Goal: Information Seeking & Learning: Learn about a topic

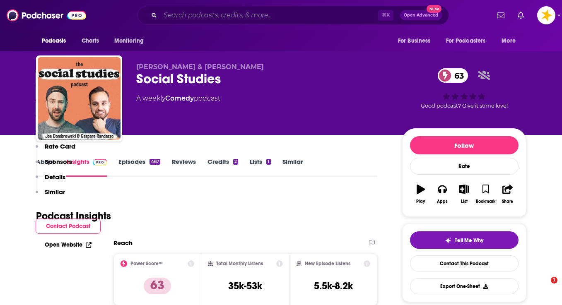
click at [173, 20] on input "Search podcasts, credits, & more..." at bounding box center [269, 15] width 218 height 13
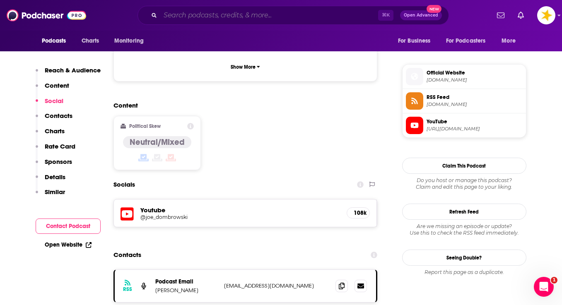
scroll to position [578, 0]
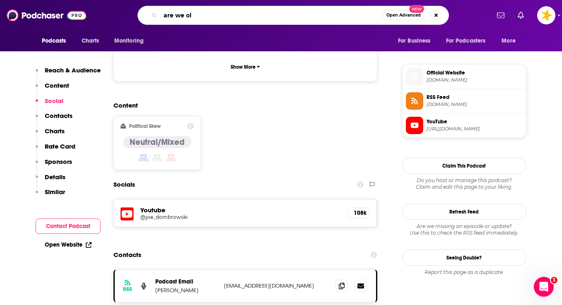
type input "are we old"
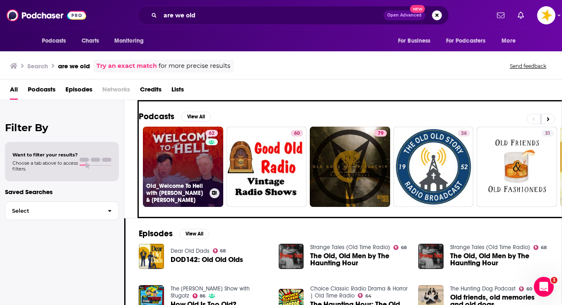
click at [177, 164] on link "62 Old_Welcome To Hell with [PERSON_NAME] & [PERSON_NAME]" at bounding box center [183, 167] width 80 height 80
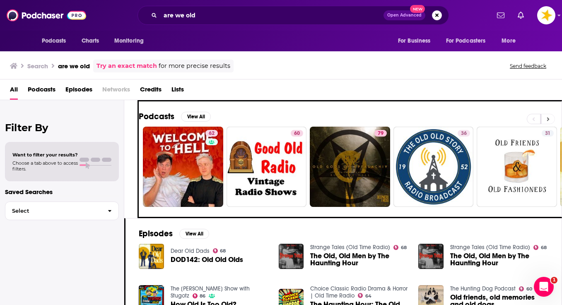
click at [552, 118] on button at bounding box center [548, 119] width 14 height 10
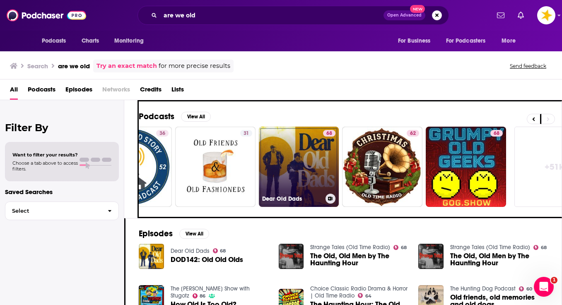
click at [280, 163] on link "68 Dear Old Dads" at bounding box center [299, 167] width 80 height 80
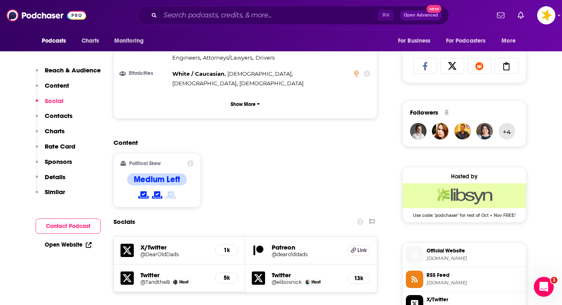
scroll to position [565, 0]
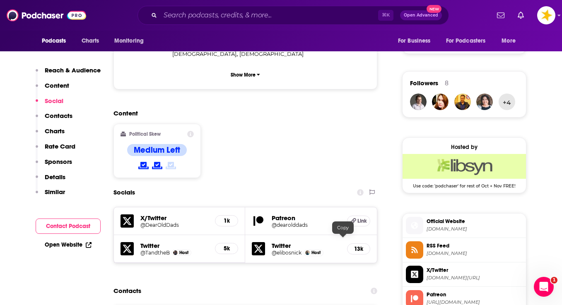
click at [231, 17] on input "Search podcasts, credits, & more..." at bounding box center [269, 15] width 218 height 13
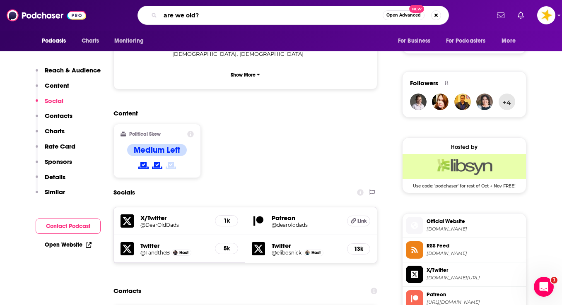
type input "are we old?!"
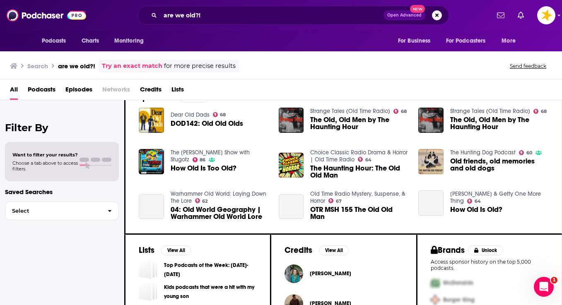
scroll to position [158, 0]
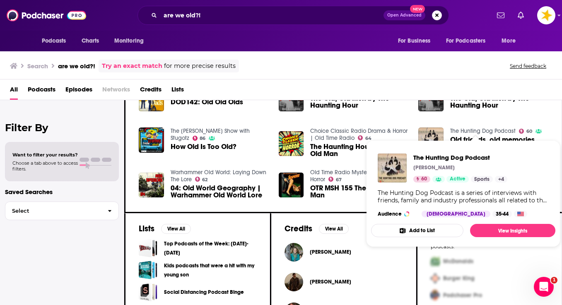
click at [473, 157] on span "The Hunting Dog Podcast" at bounding box center [460, 158] width 94 height 8
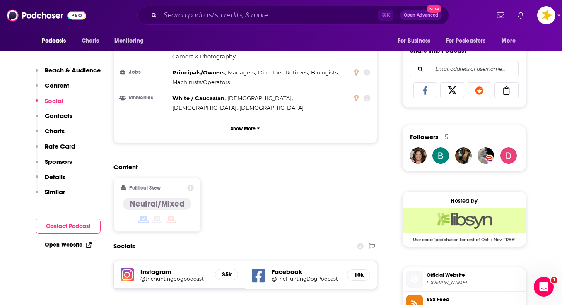
scroll to position [561, 0]
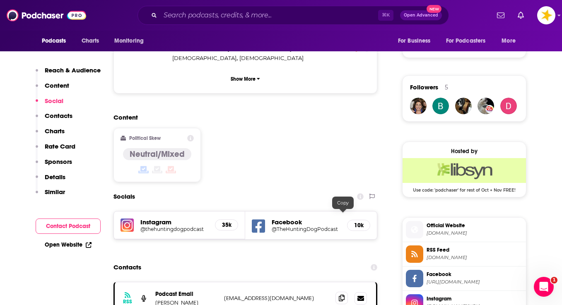
click at [342, 295] on icon at bounding box center [342, 298] width 6 height 7
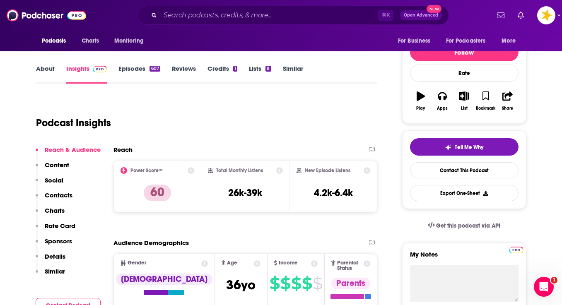
click at [47, 69] on link "About" at bounding box center [45, 74] width 19 height 19
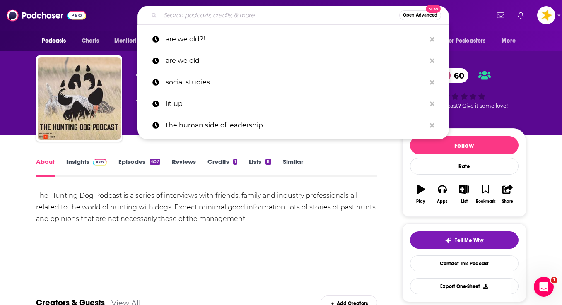
click at [197, 19] on input "Search podcasts, credits, & more..." at bounding box center [279, 15] width 239 height 13
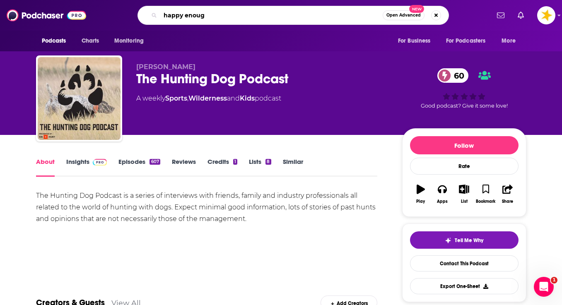
type input "happy enough"
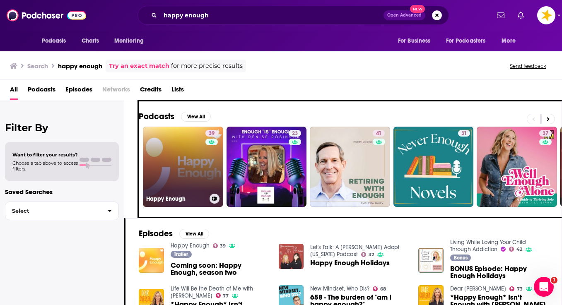
click at [170, 161] on link "39 Happy Enough" at bounding box center [183, 167] width 80 height 80
